Goal: Task Accomplishment & Management: Complete application form

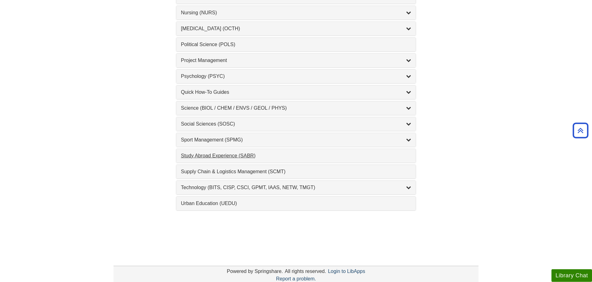
scroll to position [636, 0]
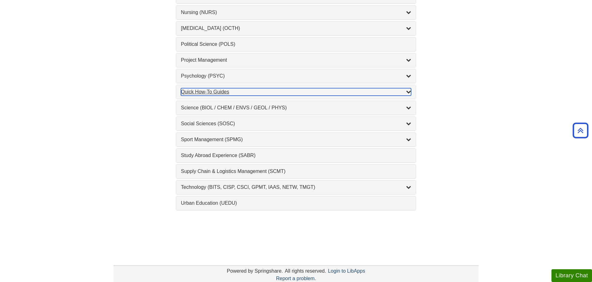
click at [224, 91] on div "Quick How-To Guides , 11 guides" at bounding box center [296, 91] width 230 height 7
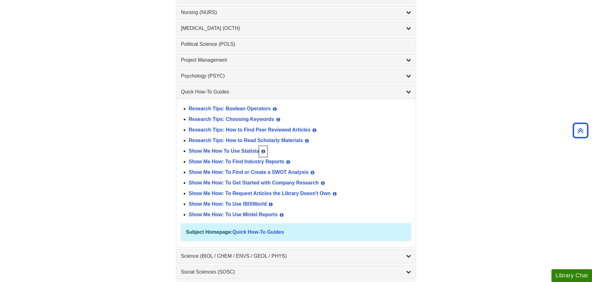
click at [265, 152] on icon "List of Subjects" at bounding box center [263, 151] width 4 height 4
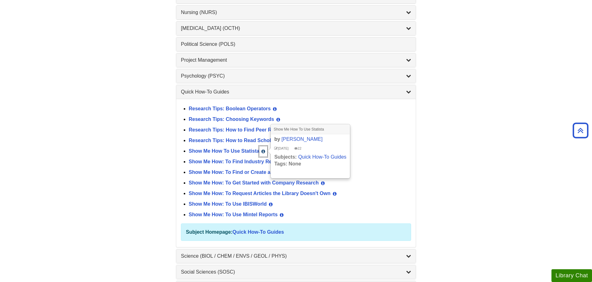
click at [265, 152] on icon "List of Subjects" at bounding box center [263, 151] width 4 height 4
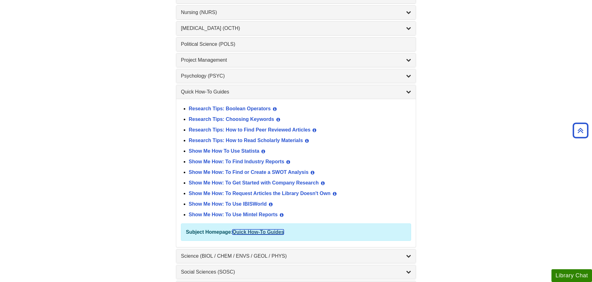
click at [252, 235] on link "Quick How-To Guides" at bounding box center [257, 231] width 51 height 5
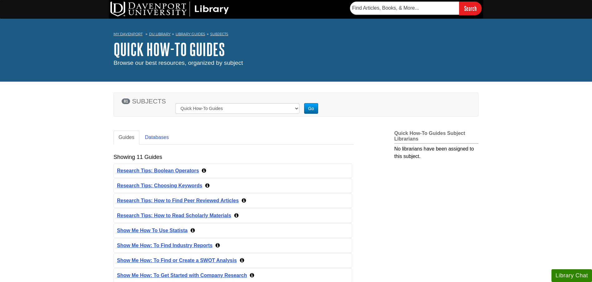
click at [500, 168] on body "Skip to Main Content Search My Davenport DU Library Library Guides Subjects Qui…" at bounding box center [296, 248] width 592 height 496
